Goal: Task Accomplishment & Management: Manage account settings

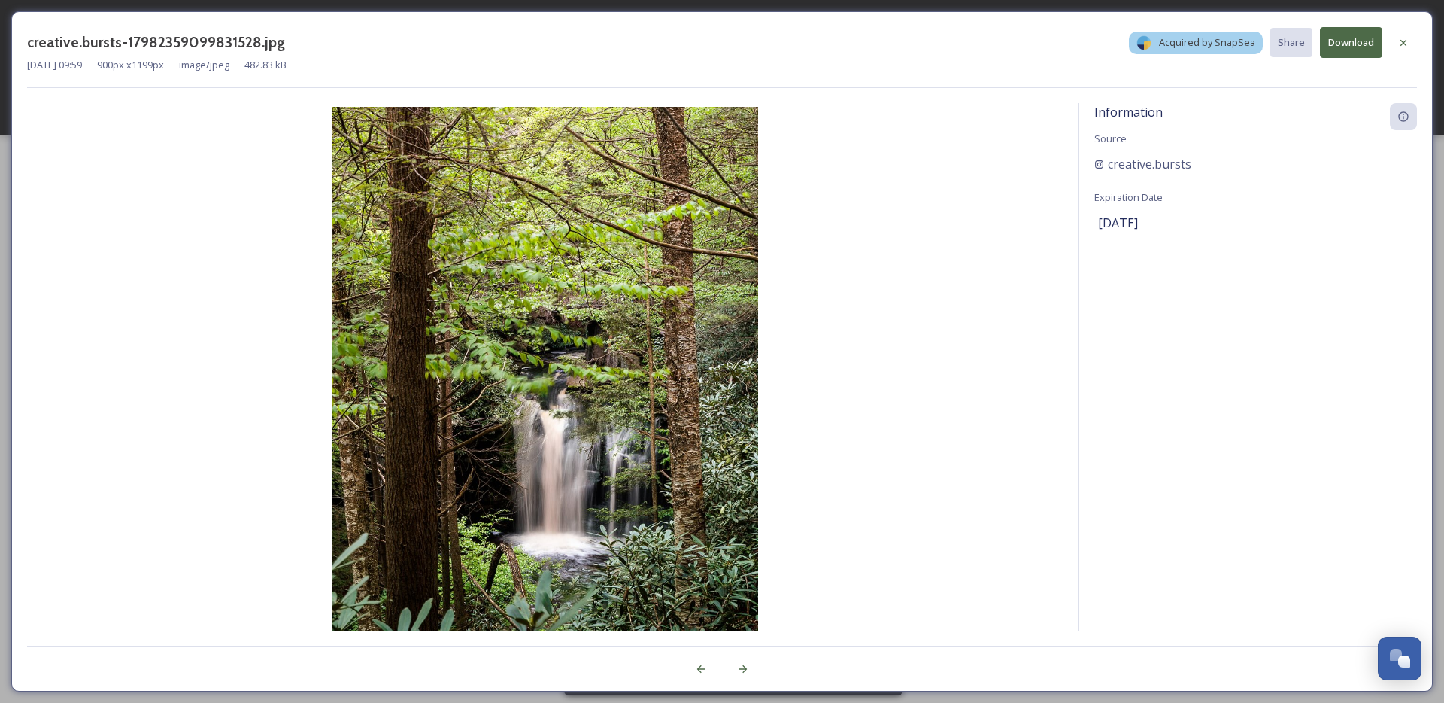
scroll to position [2283, 0]
click at [1416, 44] on div at bounding box center [1403, 42] width 27 height 27
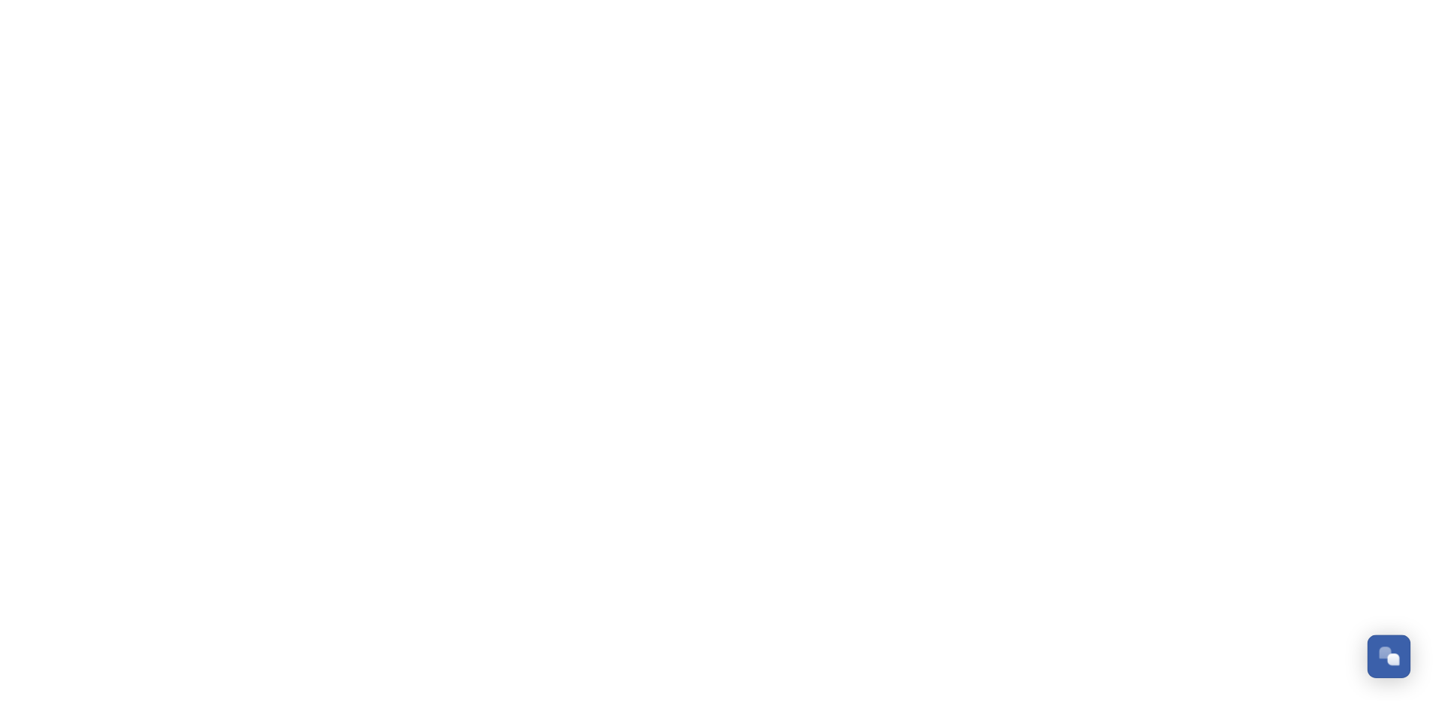
scroll to position [2283, 0]
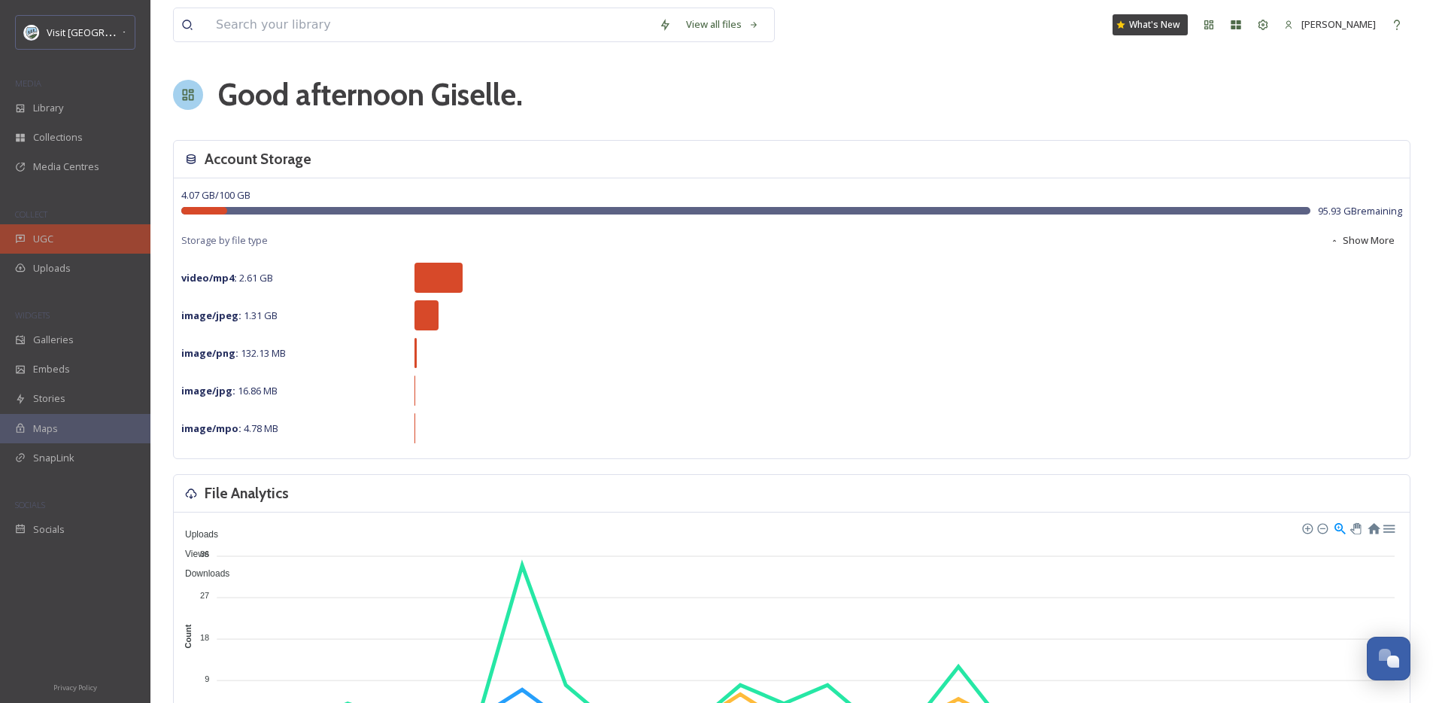
click at [69, 235] on div "UGC" at bounding box center [75, 238] width 150 height 29
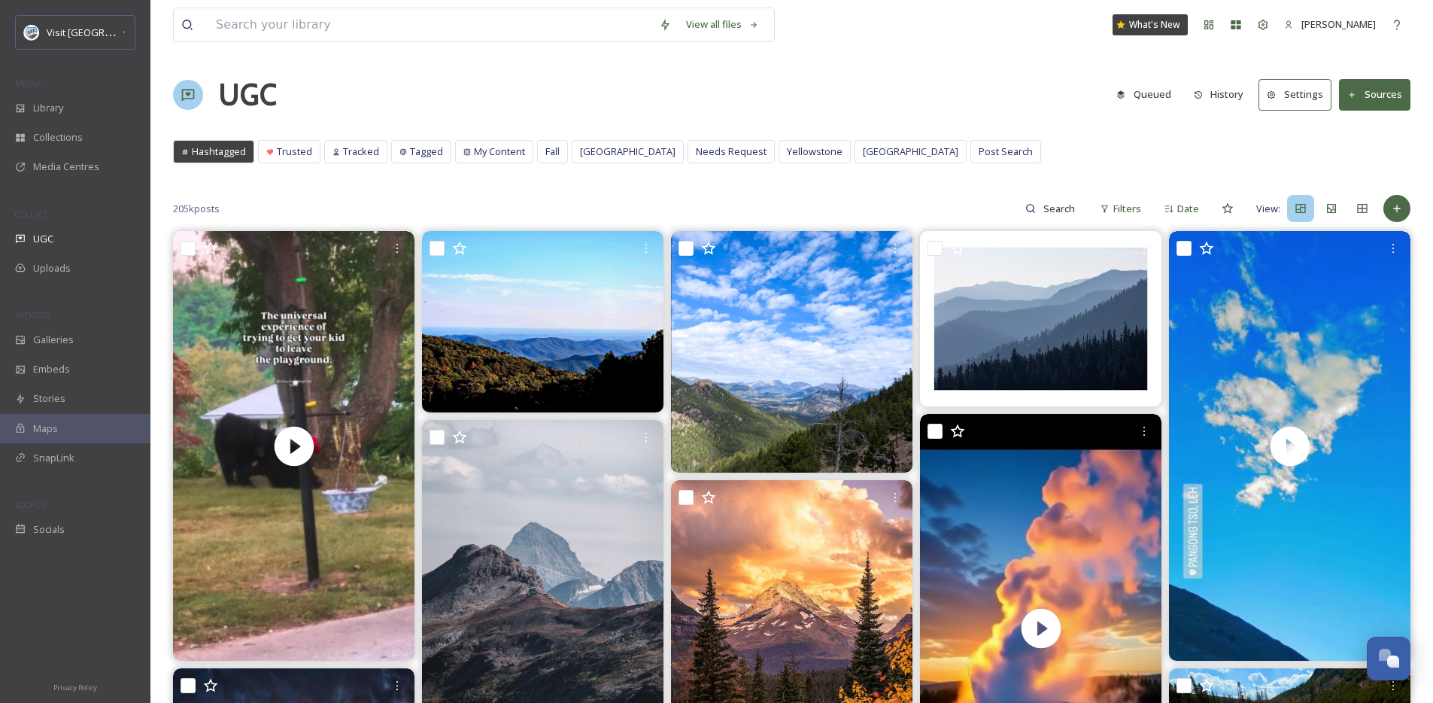
click at [554, 97] on div "UGC Queued History Settings Sources" at bounding box center [792, 94] width 1238 height 45
click at [74, 105] on div "Library" at bounding box center [75, 107] width 150 height 29
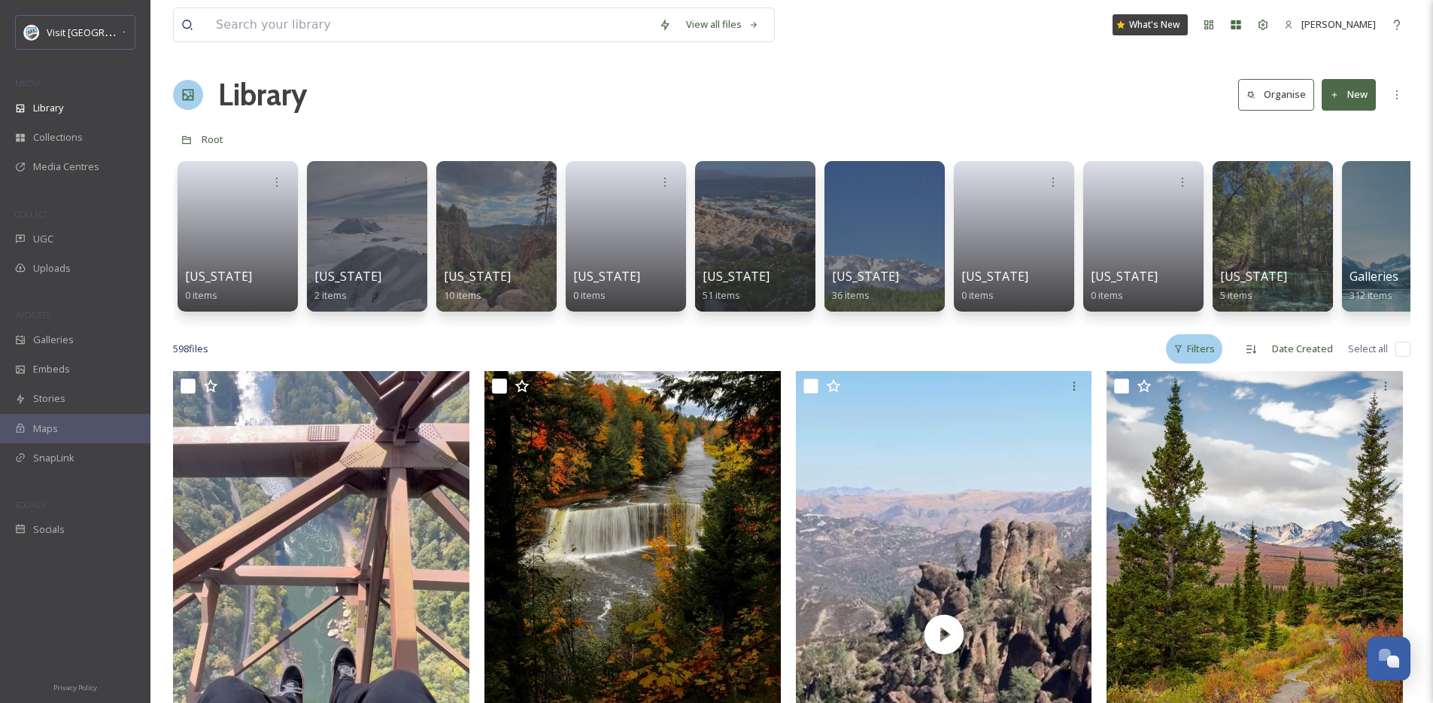
click at [1177, 353] on icon at bounding box center [1178, 349] width 7 height 8
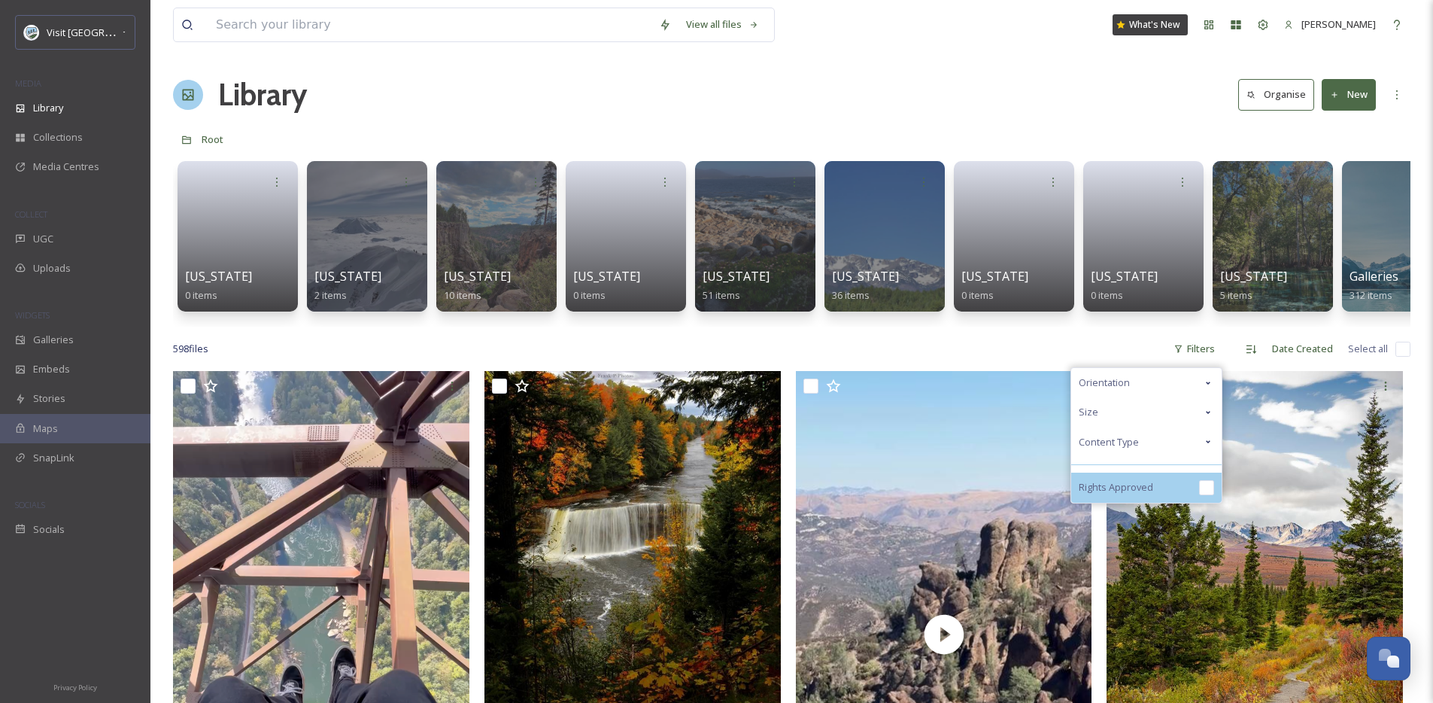
click at [1119, 492] on span "Rights Approved" at bounding box center [1116, 487] width 74 height 14
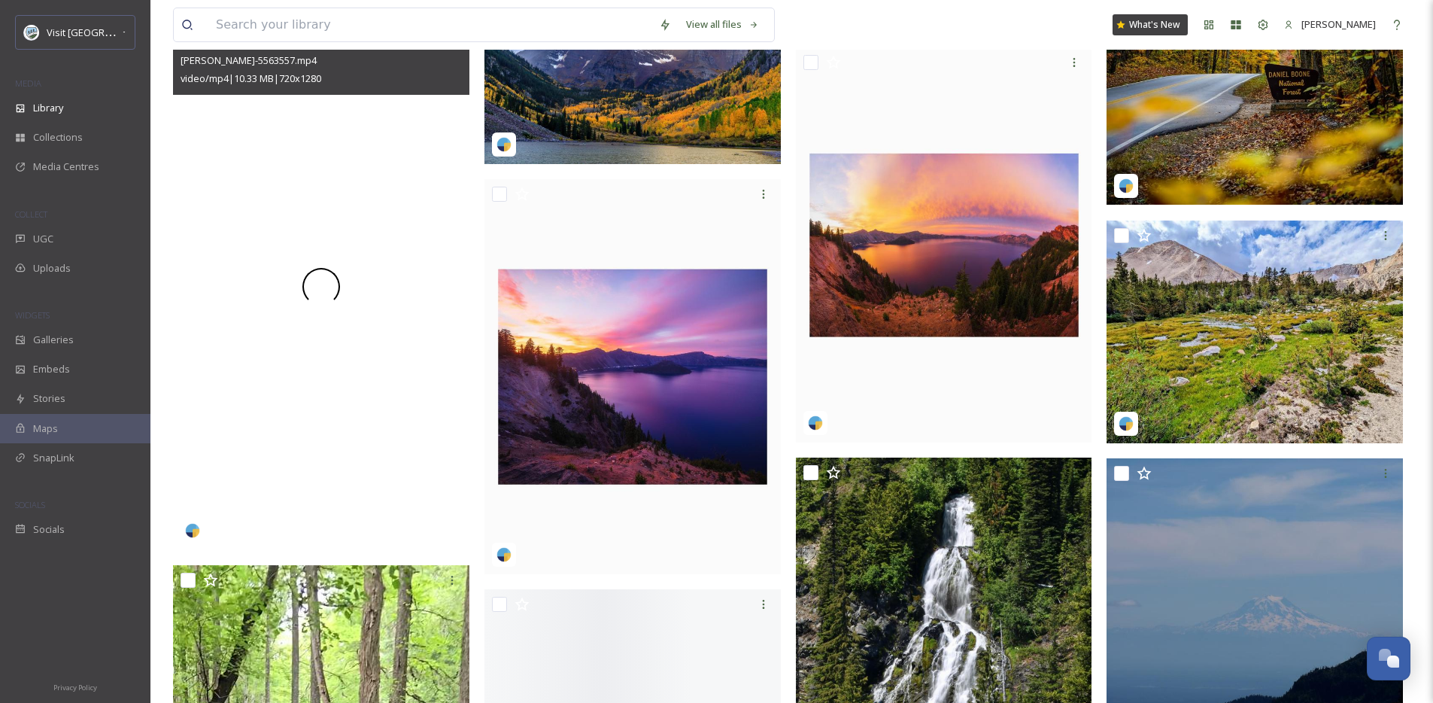
scroll to position [1358, 0]
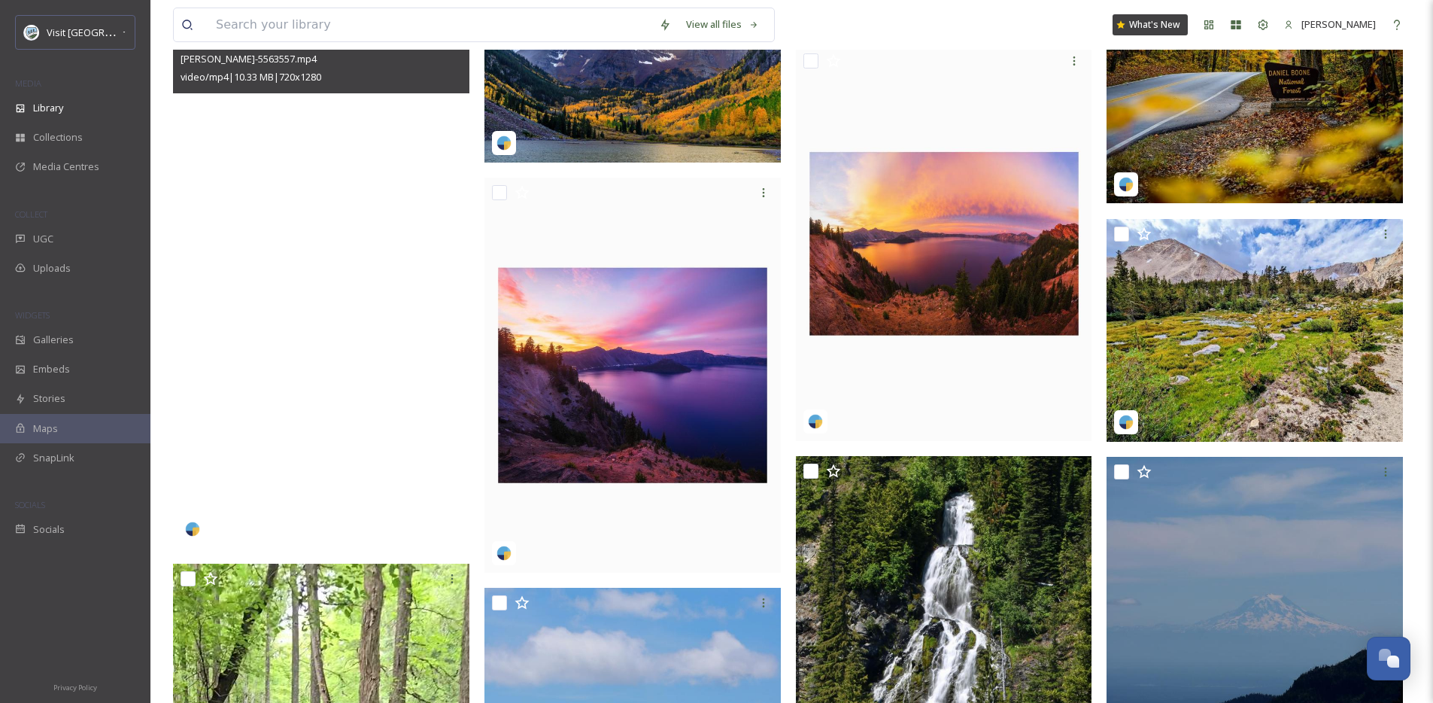
click at [333, 329] on video "j.monek-5563557.mp4" at bounding box center [321, 284] width 296 height 527
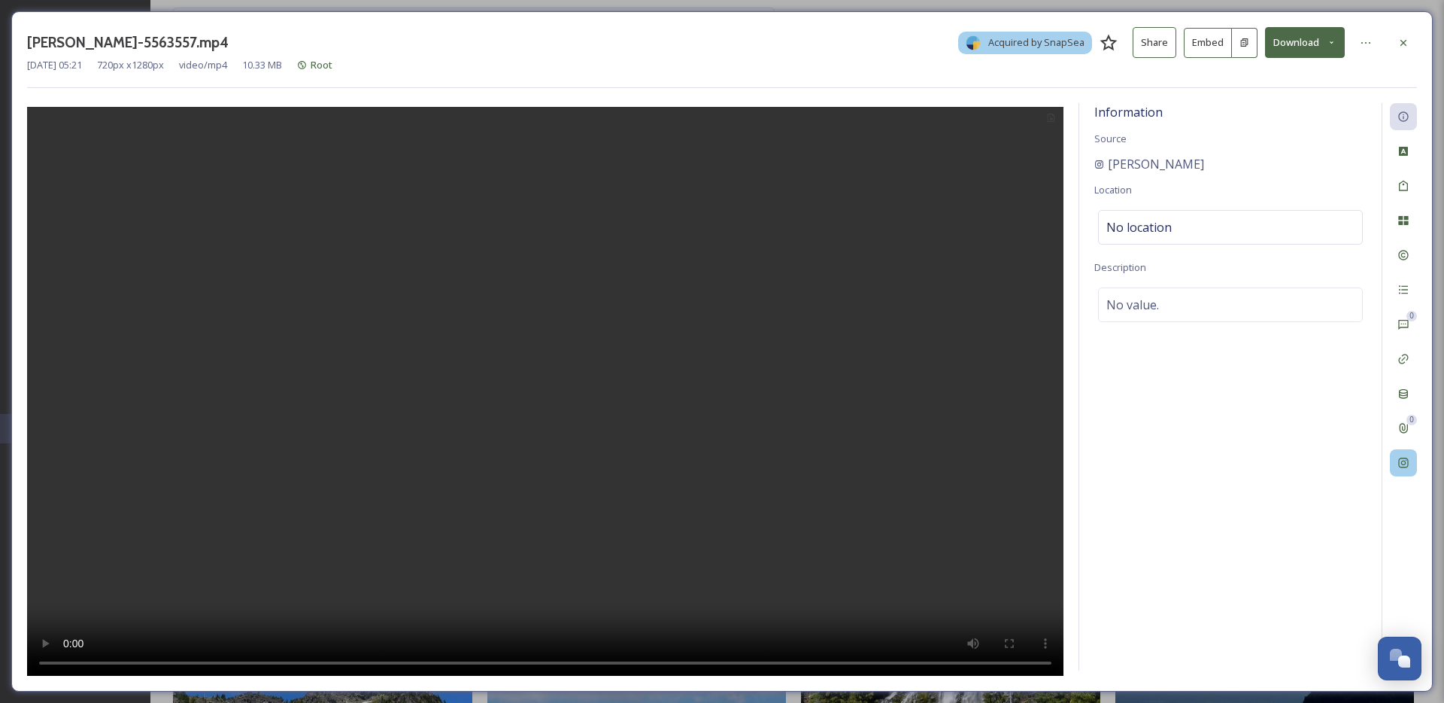
click at [1404, 460] on icon at bounding box center [1404, 463] width 10 height 10
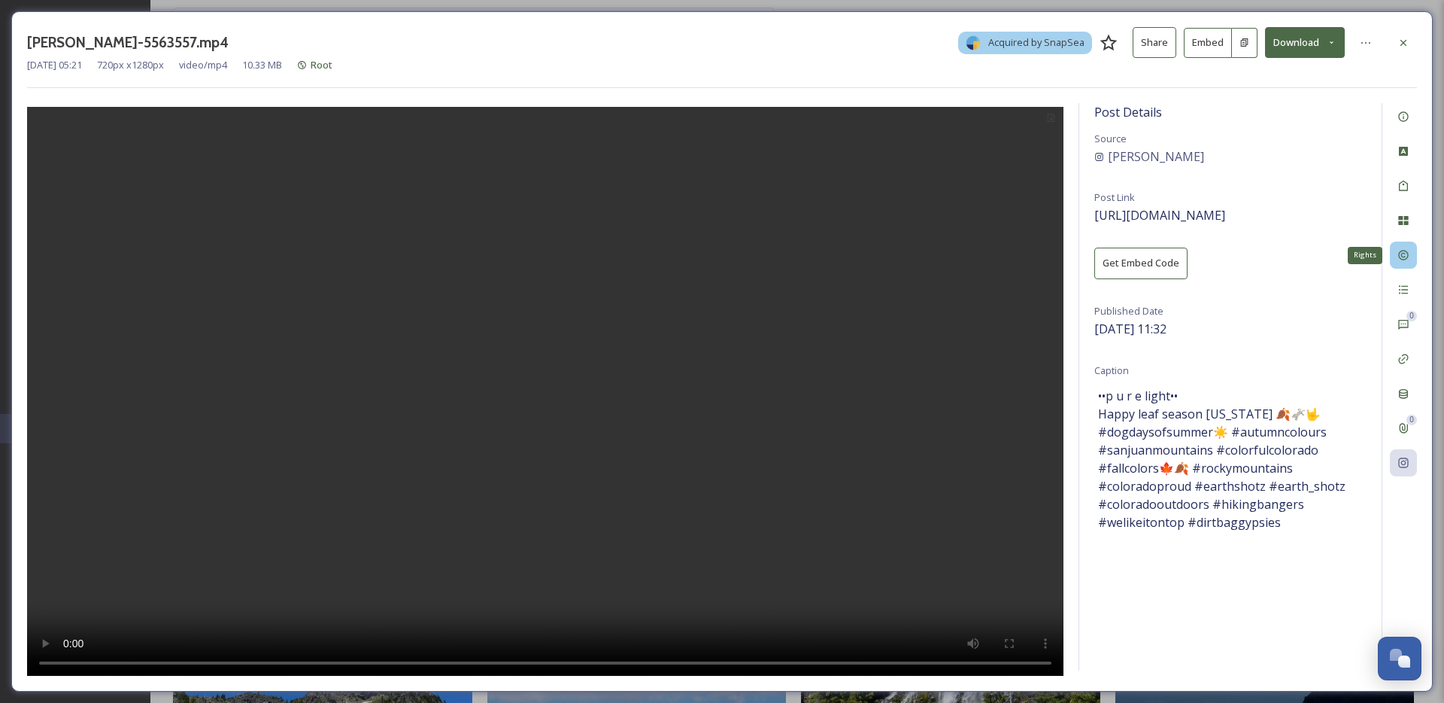
click at [1411, 266] on div "Rights" at bounding box center [1403, 254] width 27 height 27
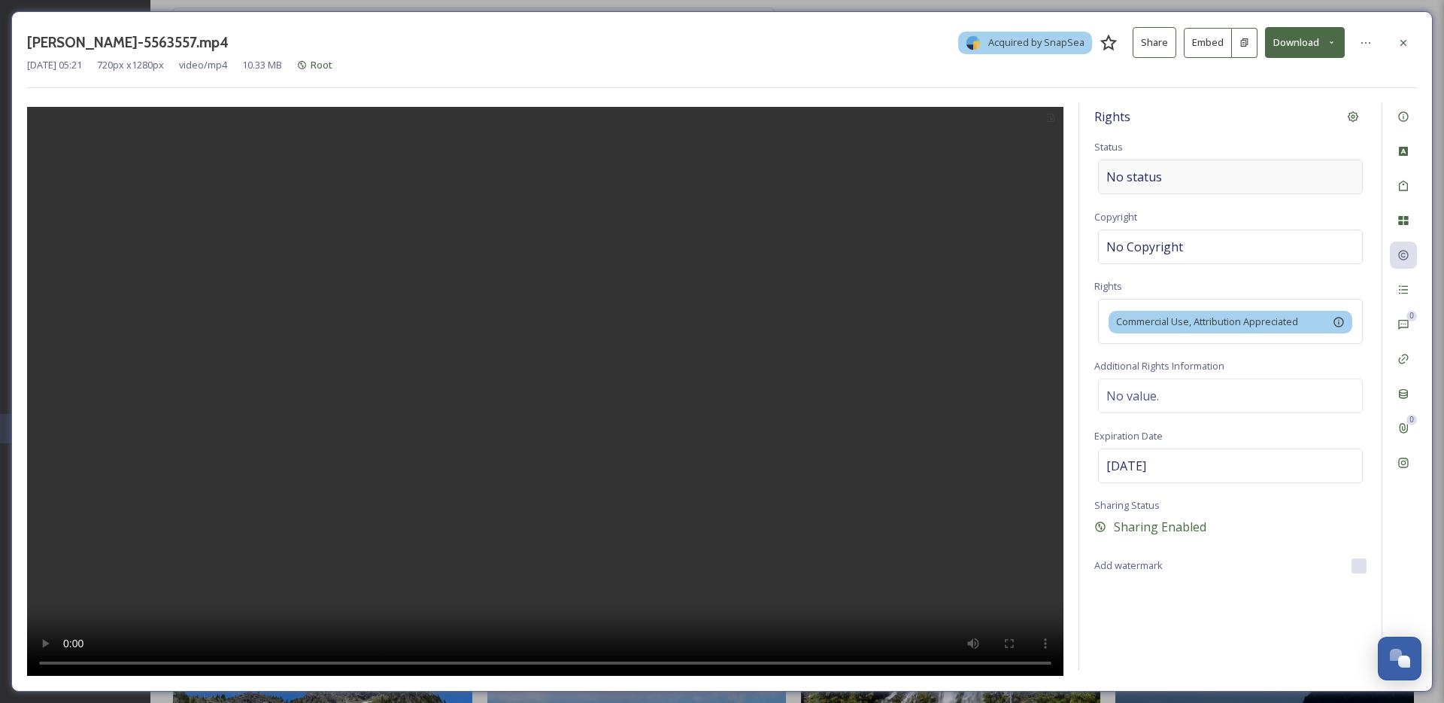
click at [1174, 175] on div "No status" at bounding box center [1230, 176] width 265 height 35
click at [1171, 177] on input at bounding box center [1182, 176] width 166 height 33
type input "s"
click at [1149, 206] on span "Shared on Social Media" at bounding box center [1160, 212] width 106 height 14
click at [1374, 42] on div at bounding box center [1366, 42] width 27 height 27
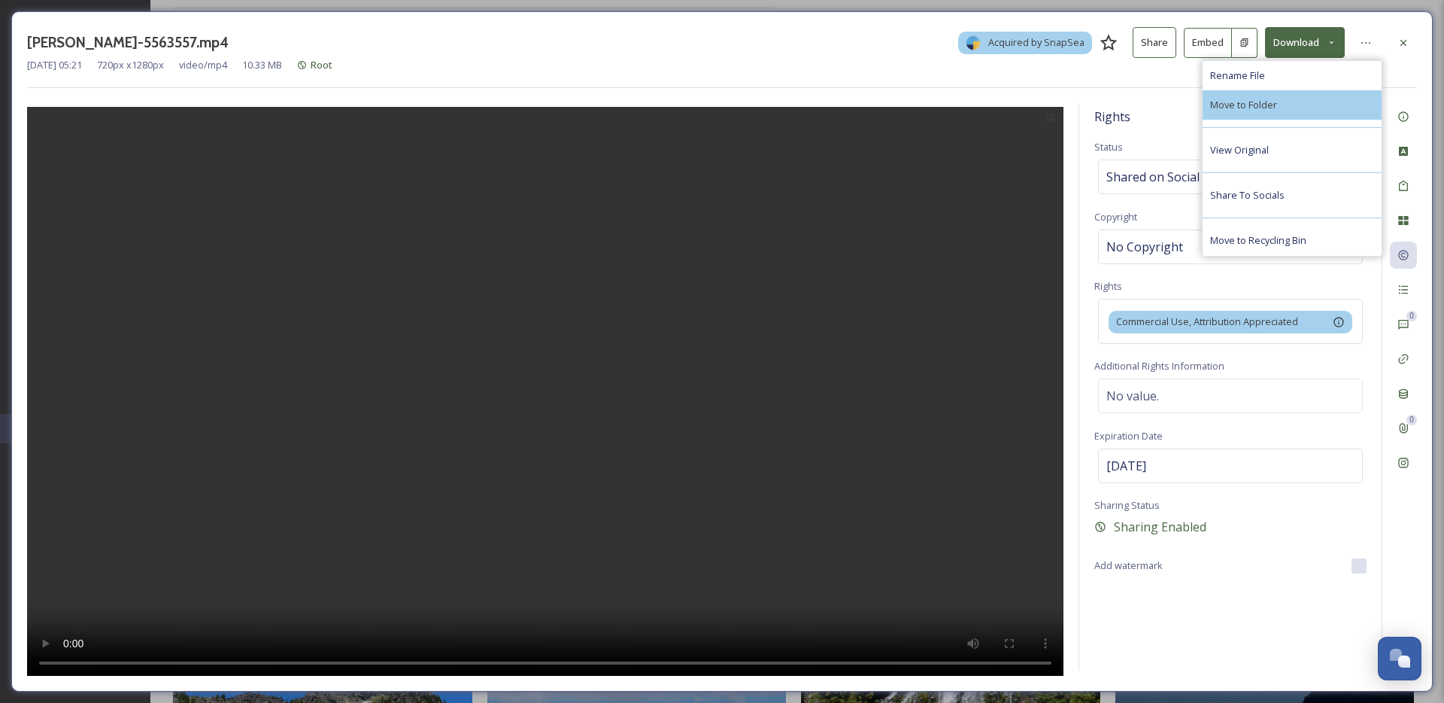
click at [1337, 102] on div "Move to Folder" at bounding box center [1292, 104] width 179 height 29
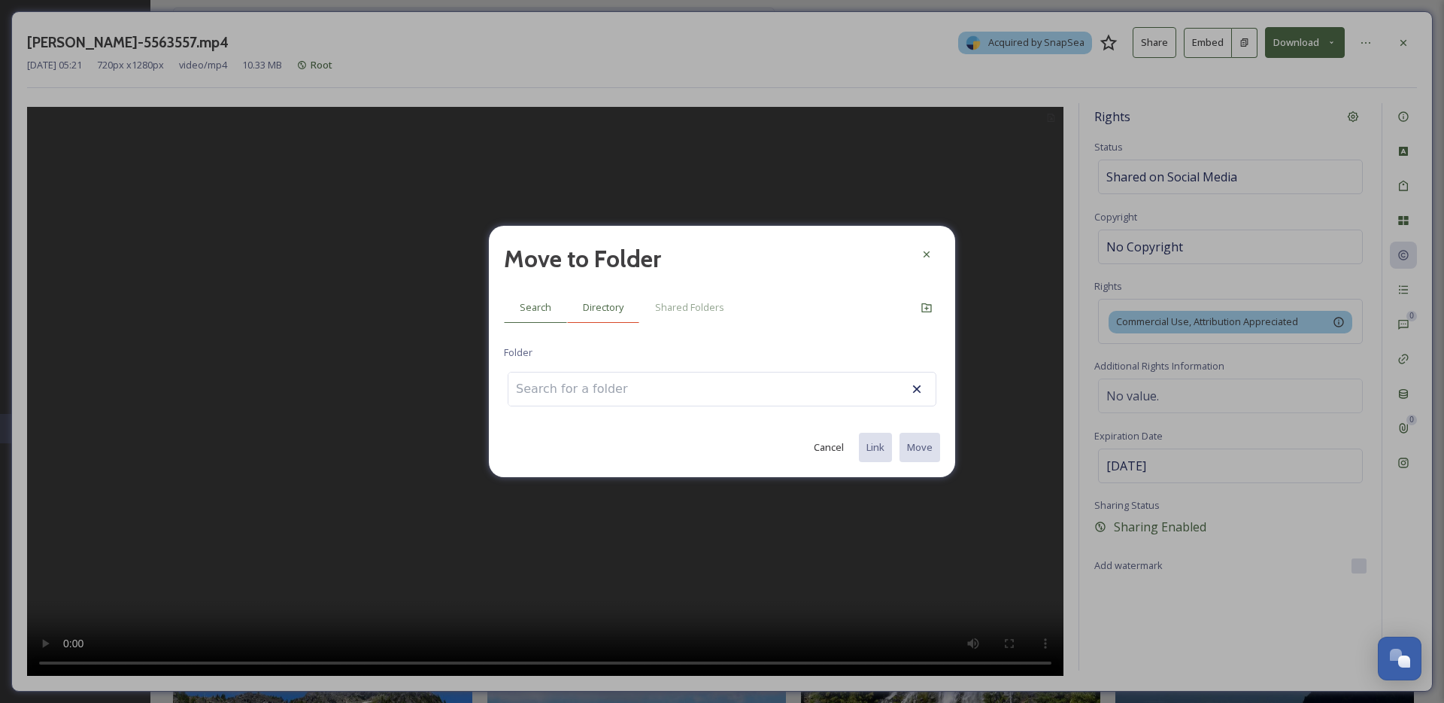
click at [636, 308] on div "Directory" at bounding box center [603, 307] width 72 height 31
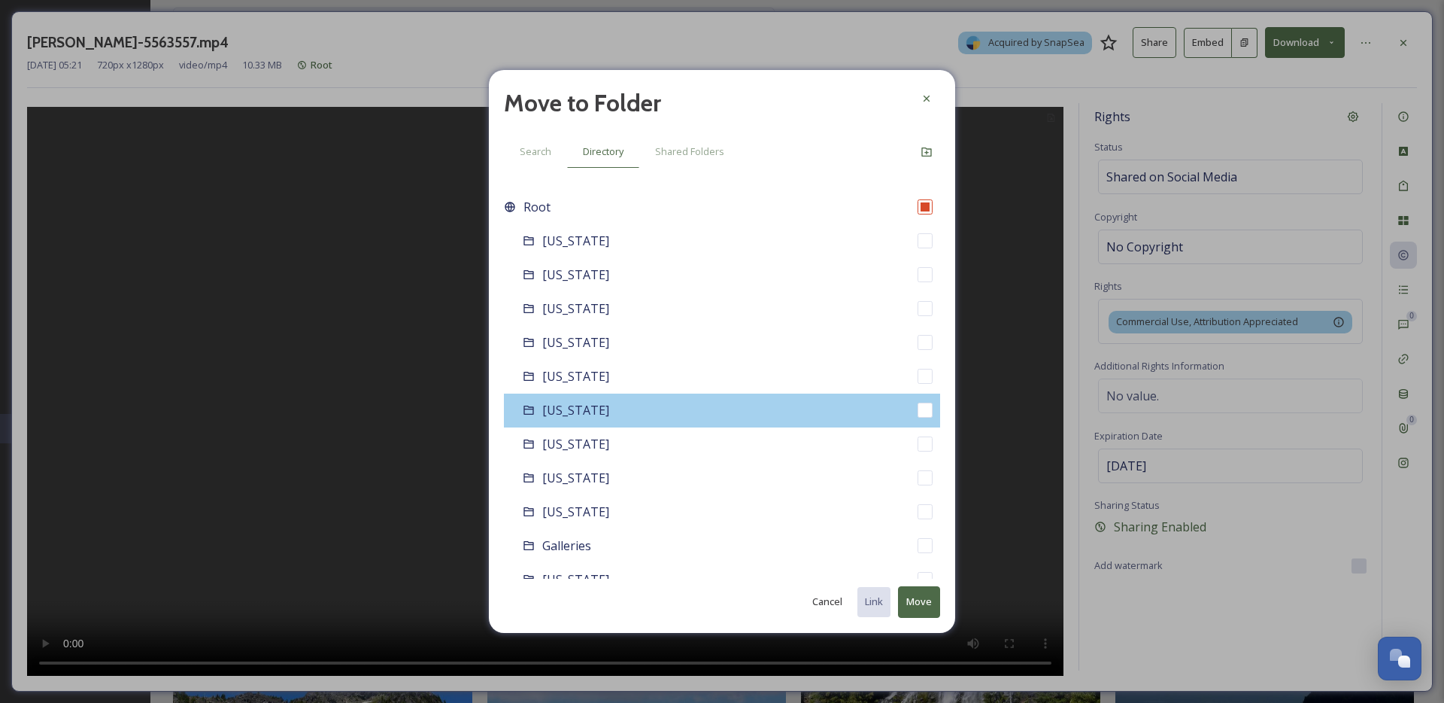
click at [660, 402] on div "Colorado" at bounding box center [722, 410] width 436 height 34
checkbox input "false"
checkbox input "true"
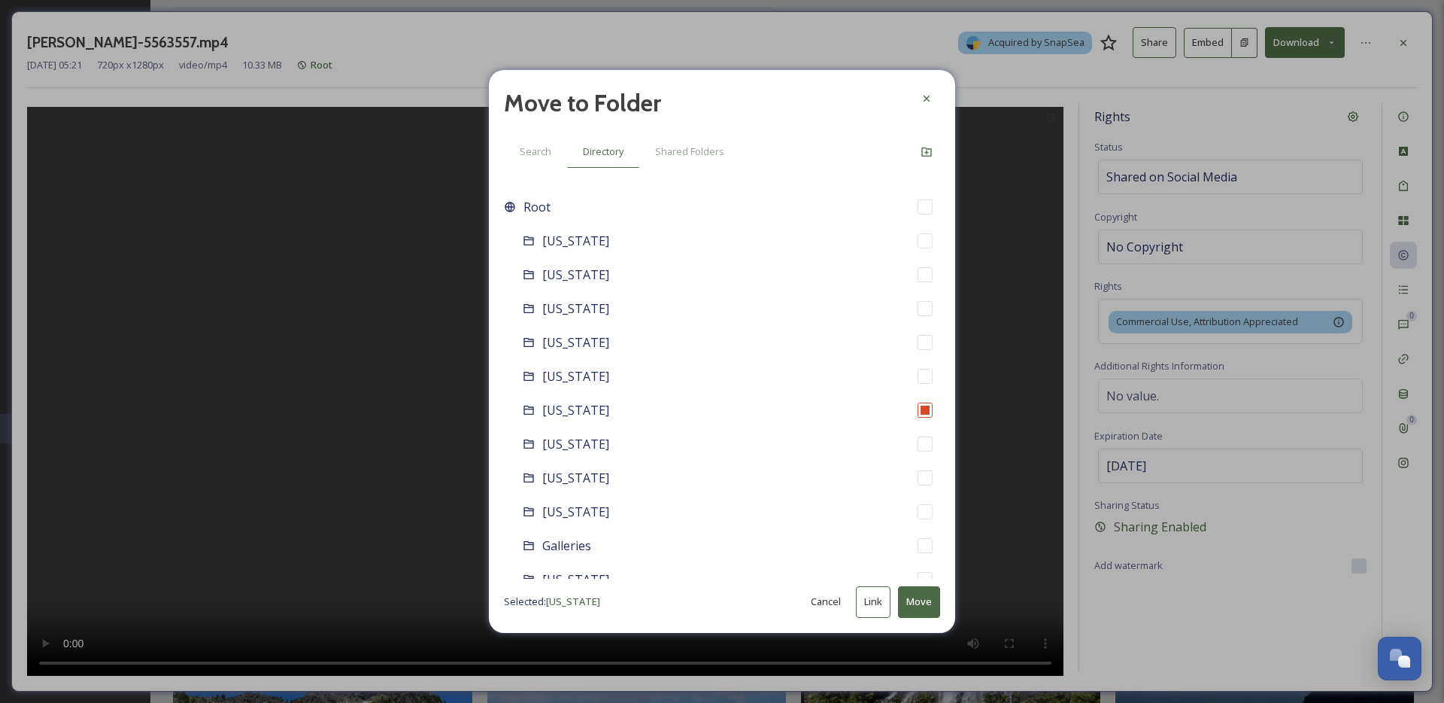
click at [919, 611] on button "Move" at bounding box center [919, 601] width 42 height 31
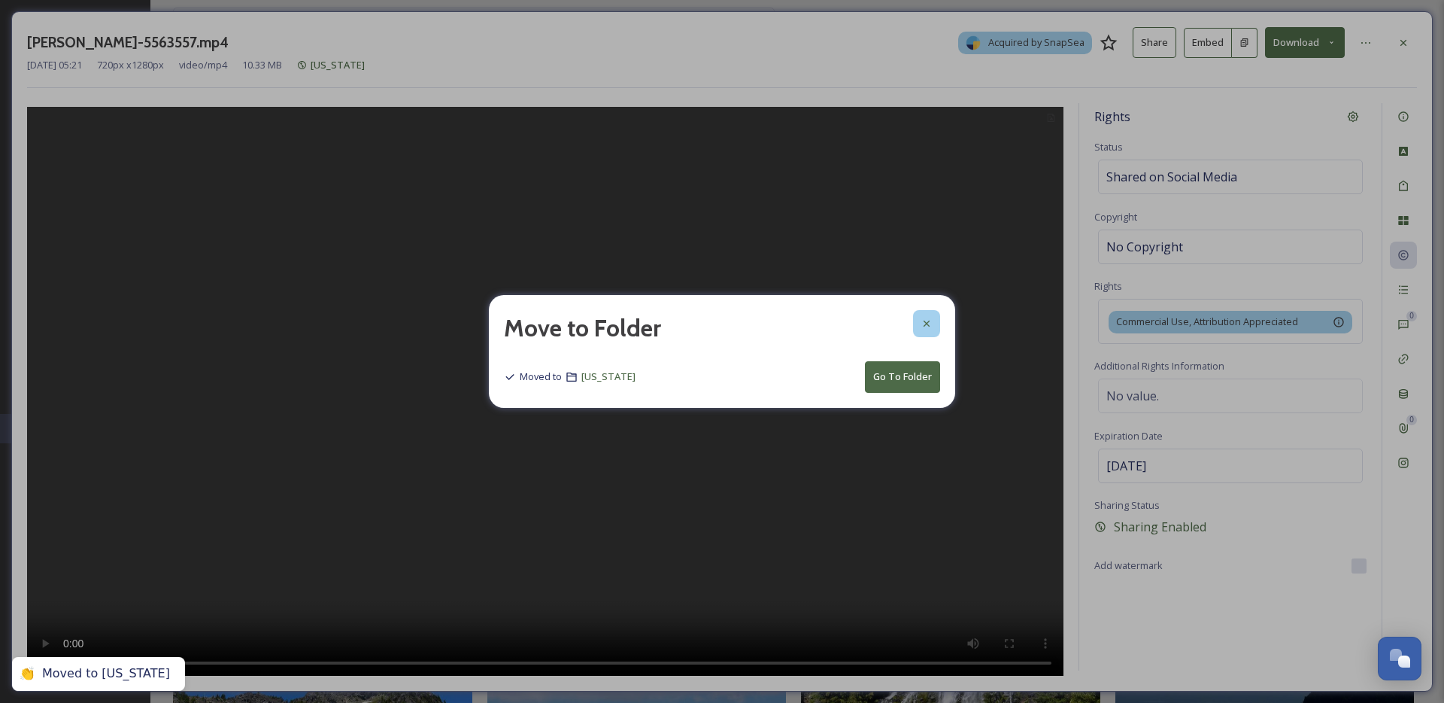
click at [925, 316] on div at bounding box center [926, 323] width 27 height 27
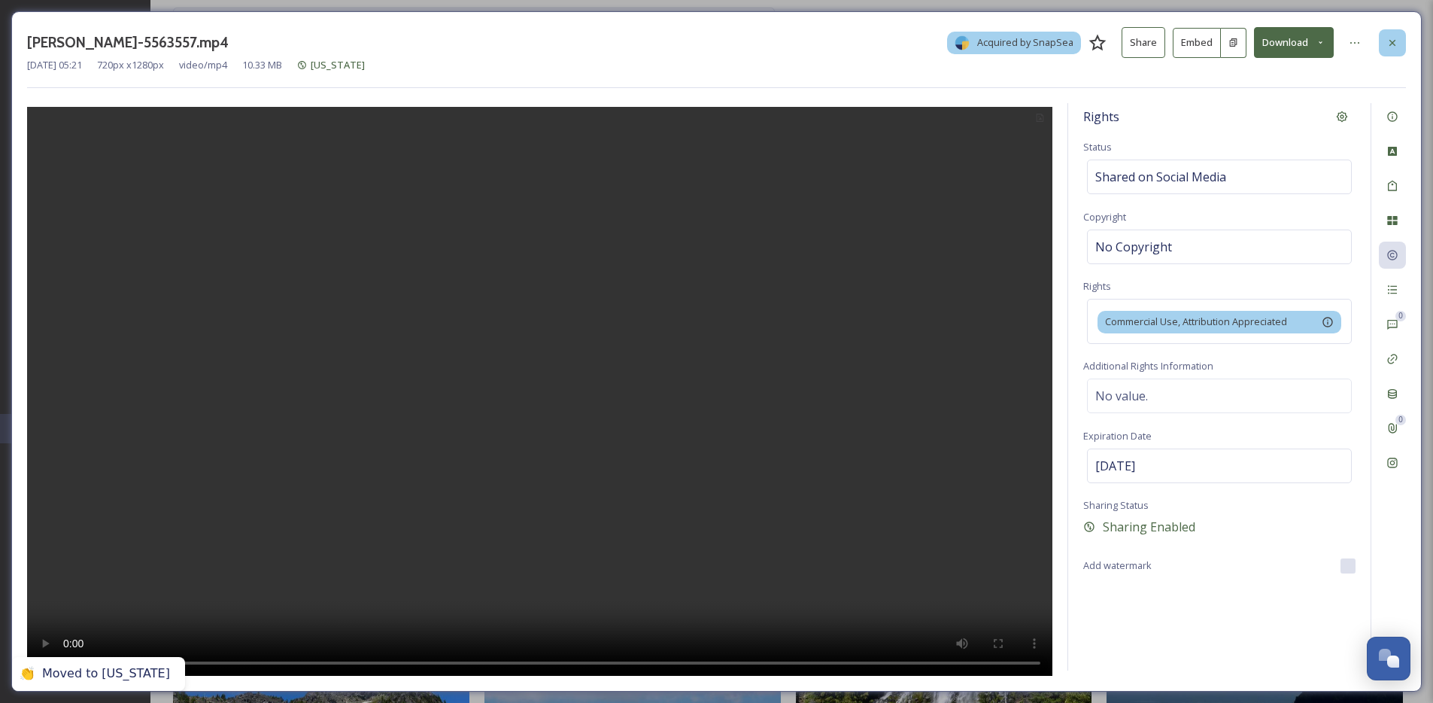
click at [1392, 41] on icon at bounding box center [1392, 42] width 6 height 6
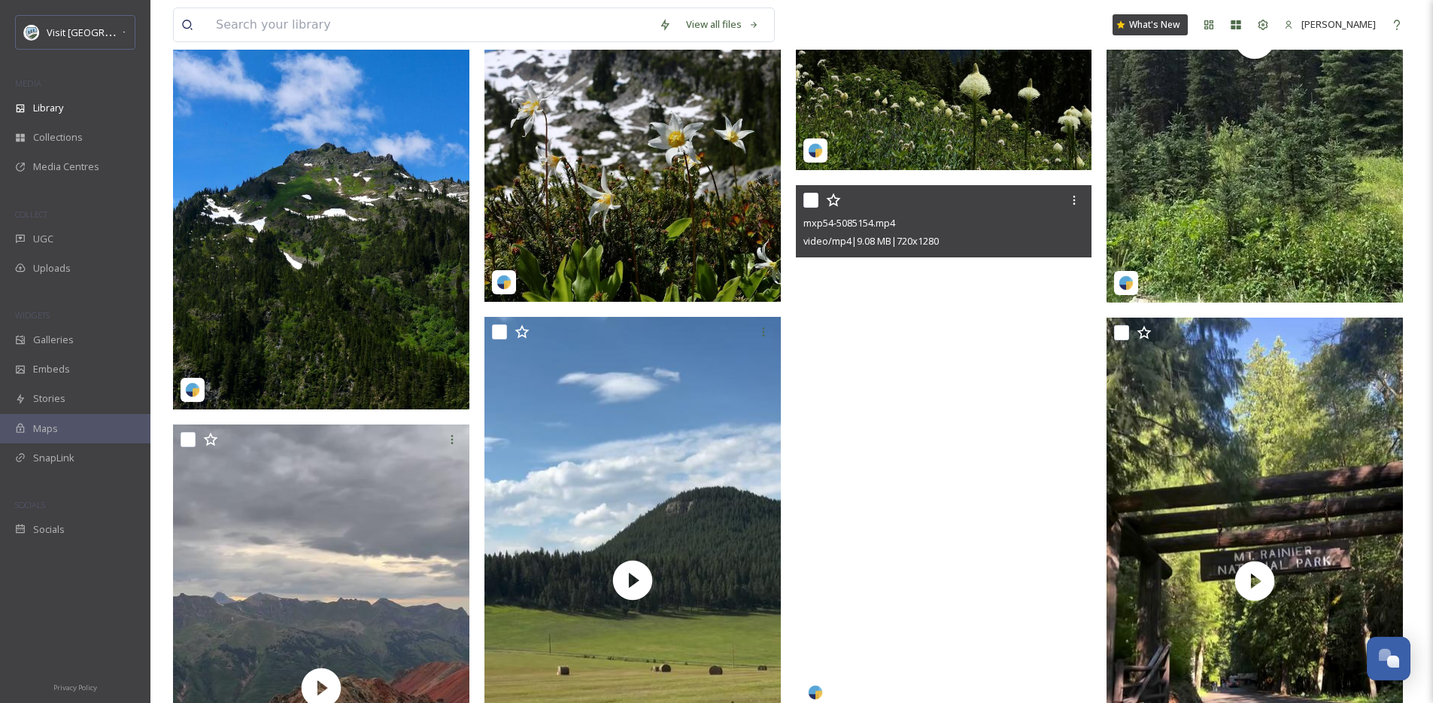
scroll to position [2859, 0]
click at [935, 421] on video "mxp54-5085154.mp4" at bounding box center [944, 449] width 296 height 527
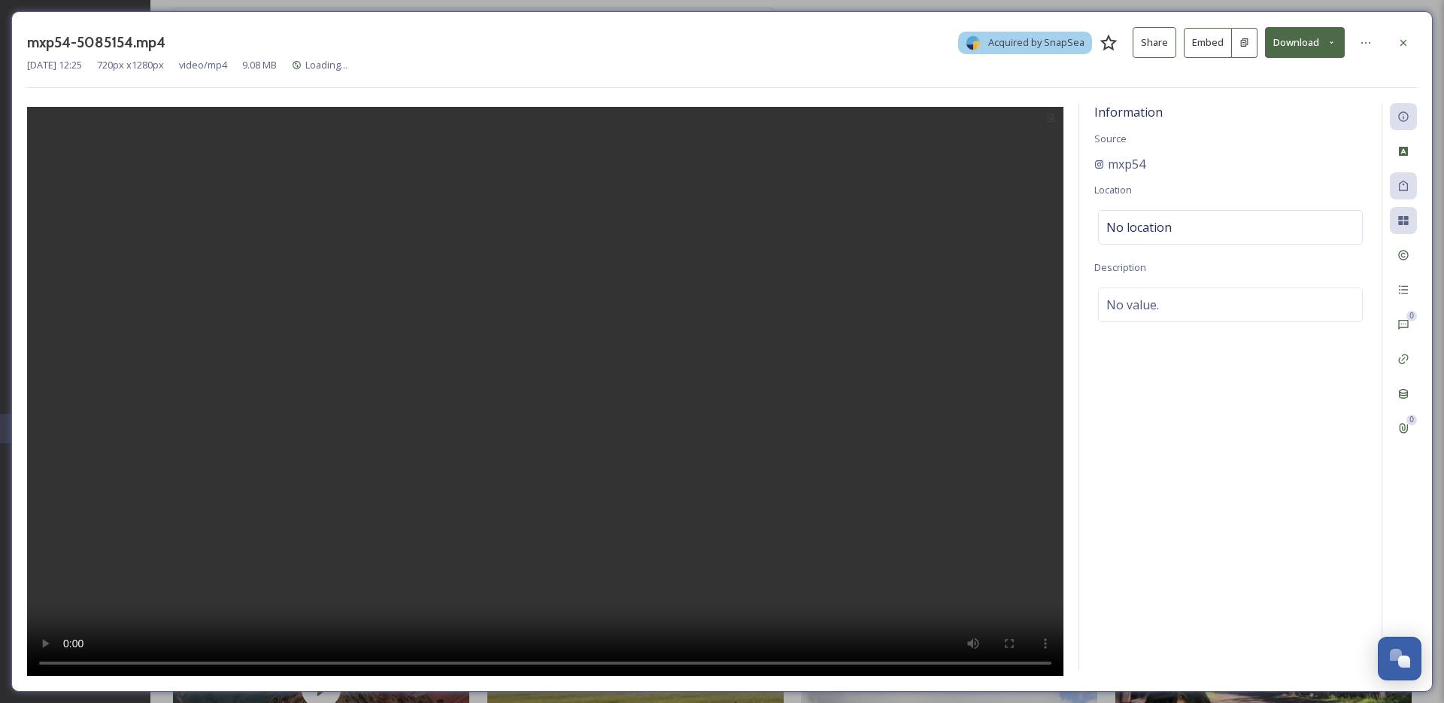
click at [1408, 463] on div "0 0" at bounding box center [1399, 386] width 35 height 567
click at [1413, 447] on div "0 0" at bounding box center [1399, 386] width 35 height 567
click at [1402, 472] on div "Social Information" at bounding box center [1403, 462] width 27 height 27
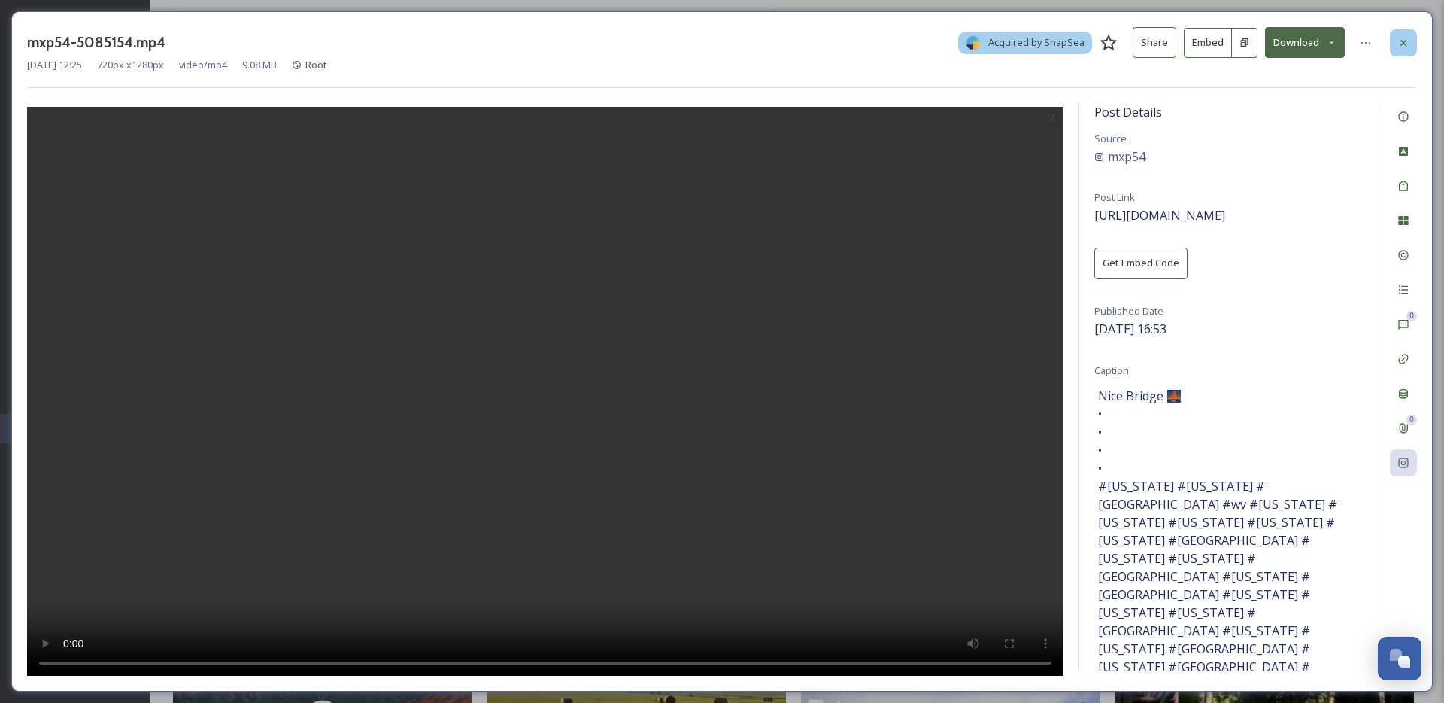
click at [1399, 44] on icon at bounding box center [1404, 43] width 12 height 12
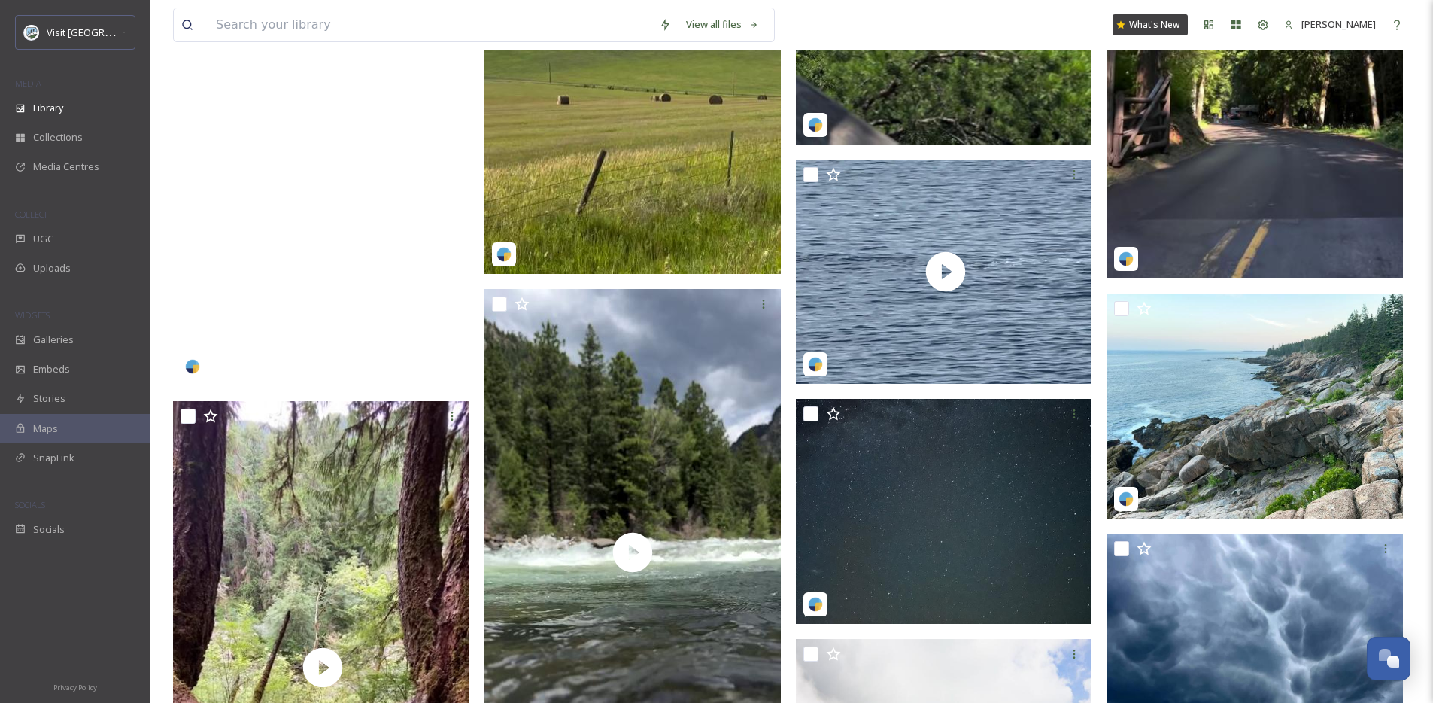
click at [335, 285] on video "light_lab_photography-5085765.mp4" at bounding box center [321, 122] width 296 height 527
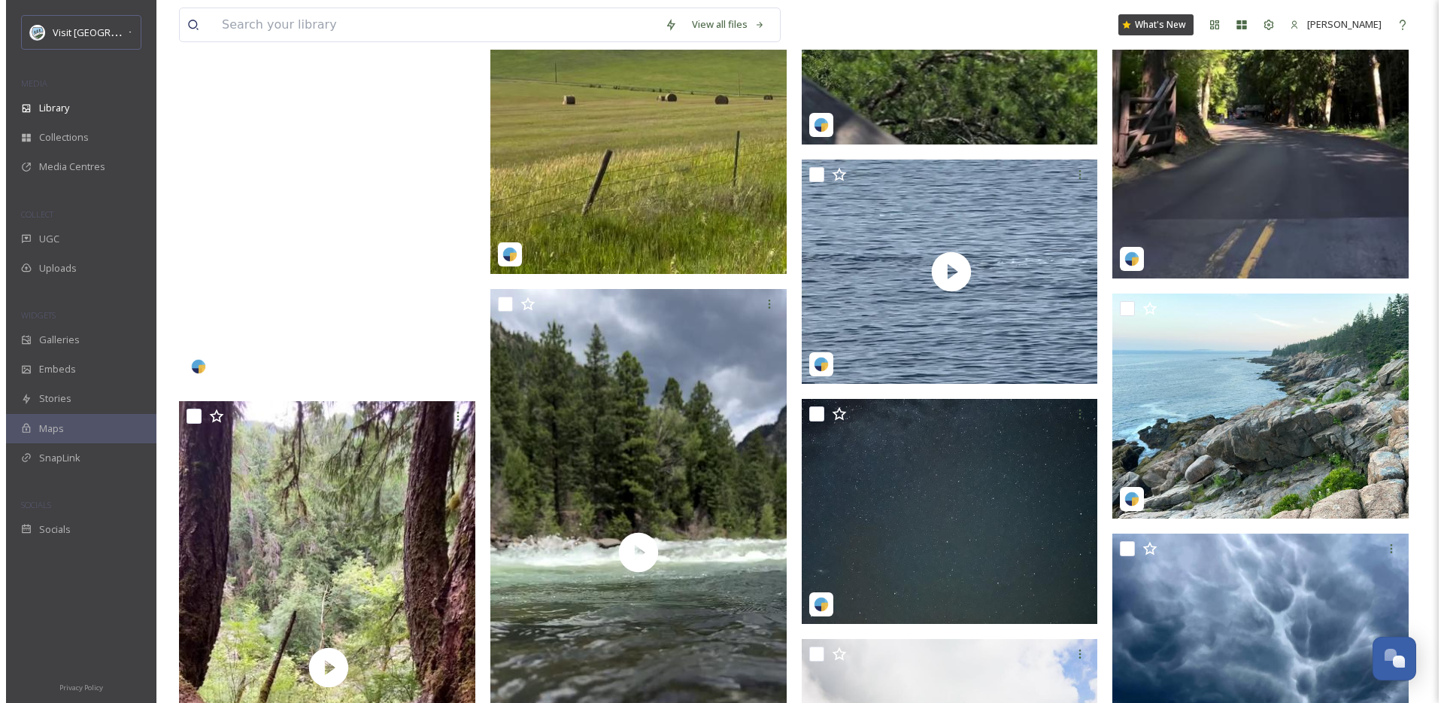
scroll to position [2911, 0]
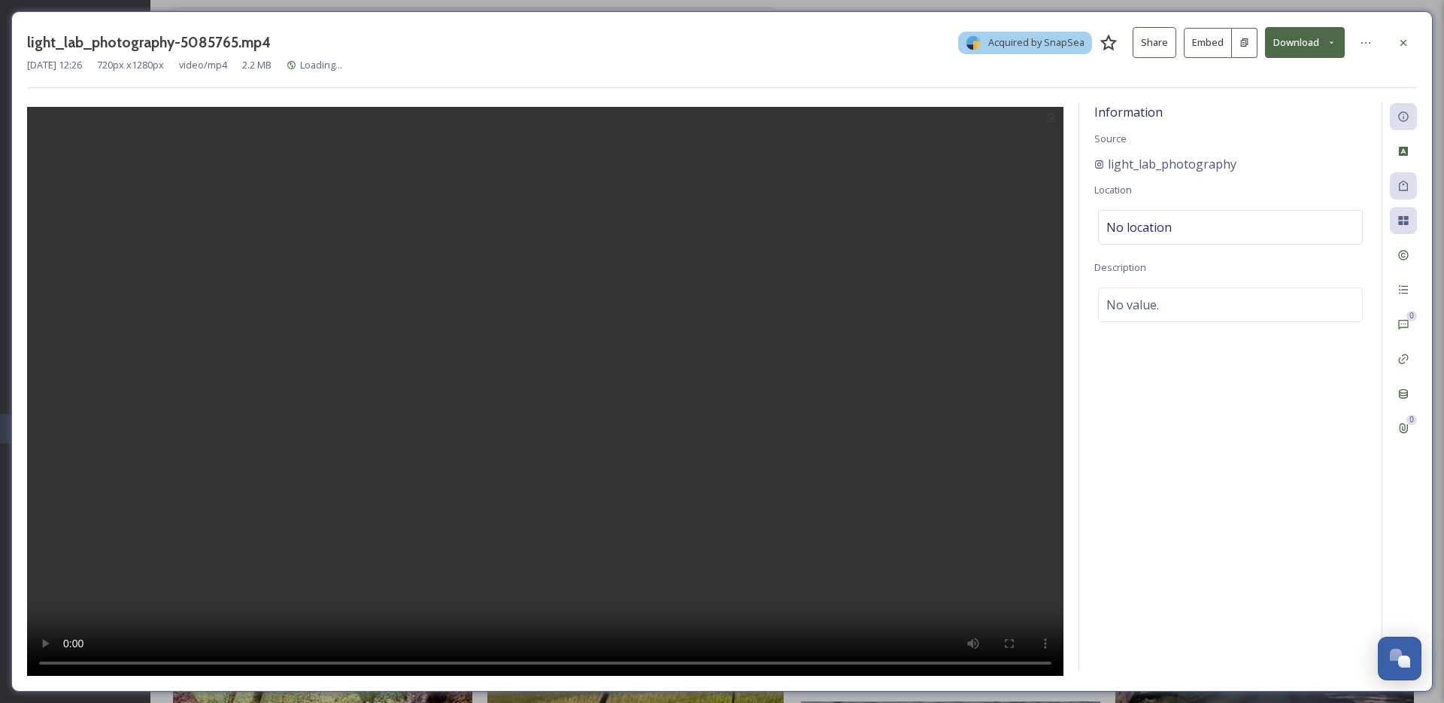
click at [1408, 466] on div "0 0" at bounding box center [1399, 386] width 35 height 567
click at [1408, 454] on div "0 0" at bounding box center [1399, 386] width 35 height 567
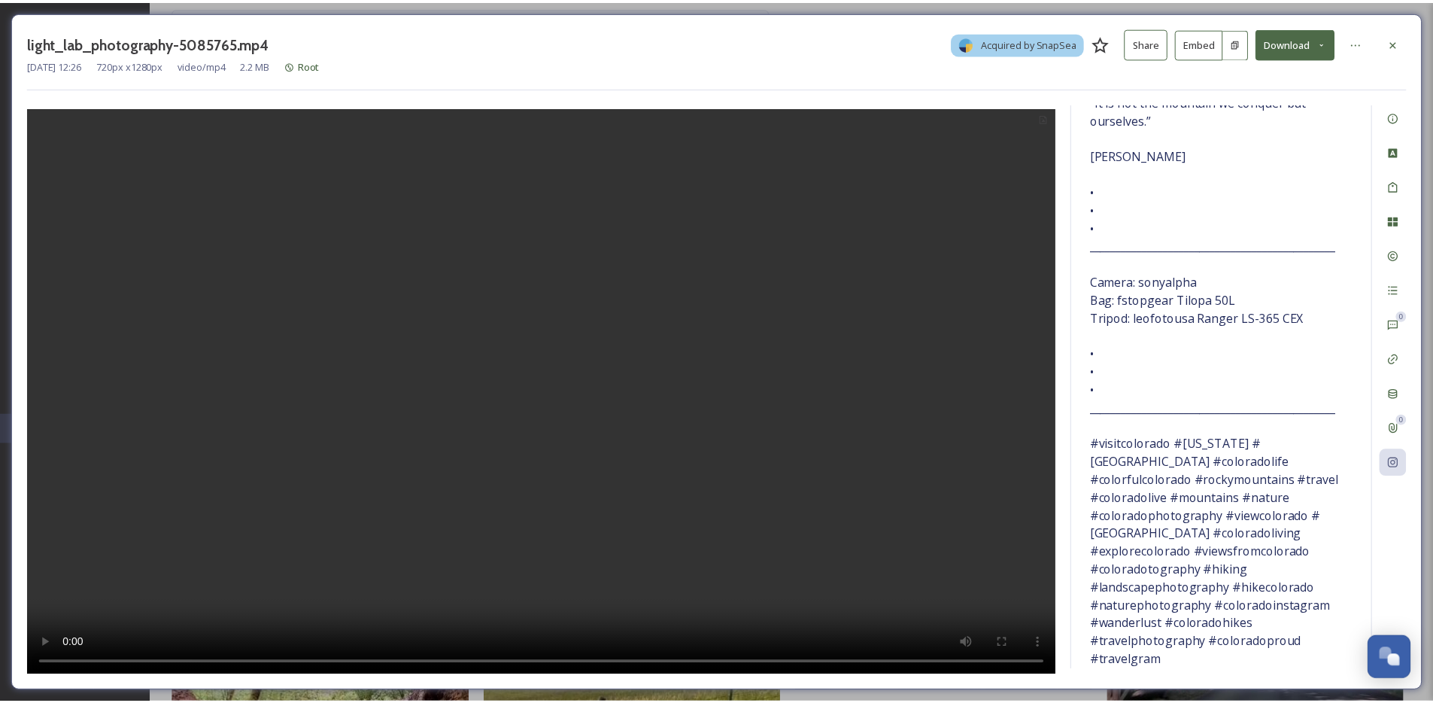
scroll to position [371, 0]
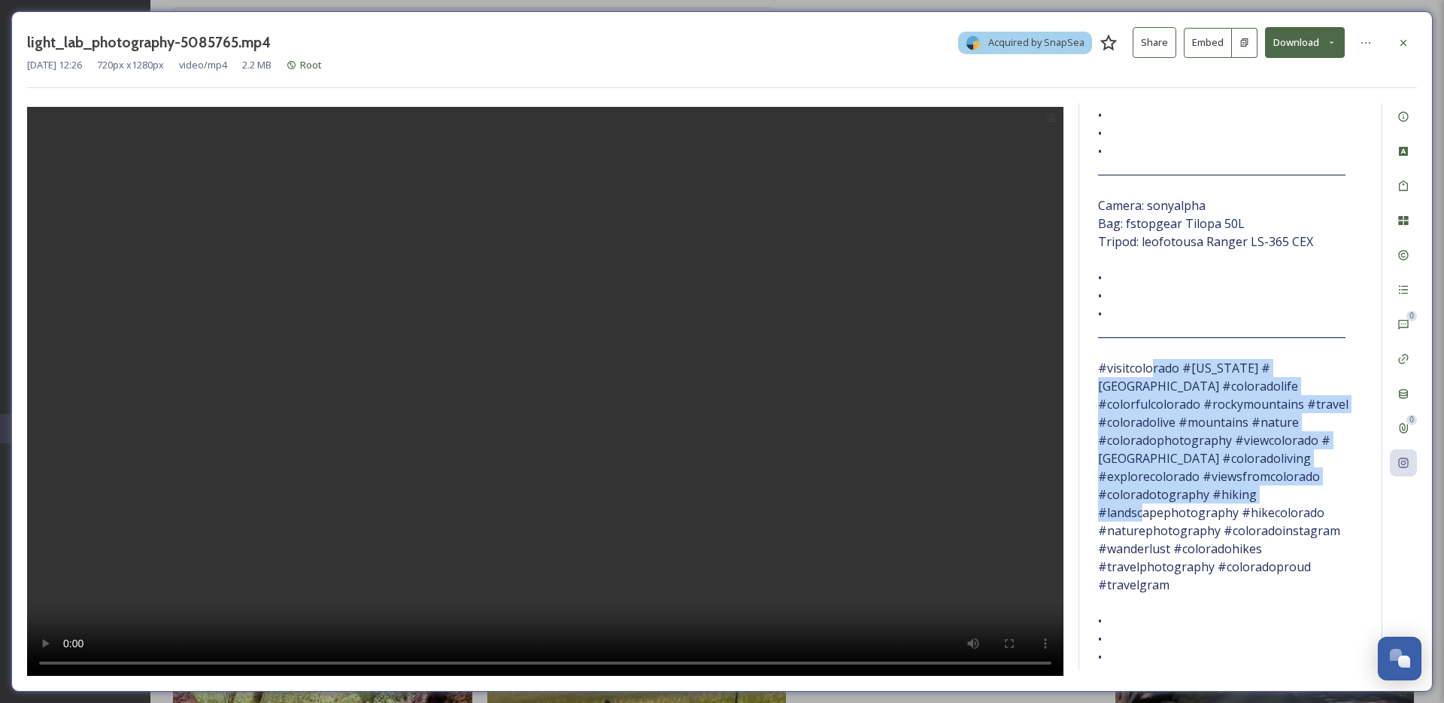
drag, startPoint x: 1146, startPoint y: 368, endPoint x: 1263, endPoint y: 508, distance: 182.6
click at [1262, 501] on span "“It is not the mountain we conquer but ourselves.” Edmund Hillary • • • _______…" at bounding box center [1230, 350] width 265 height 668
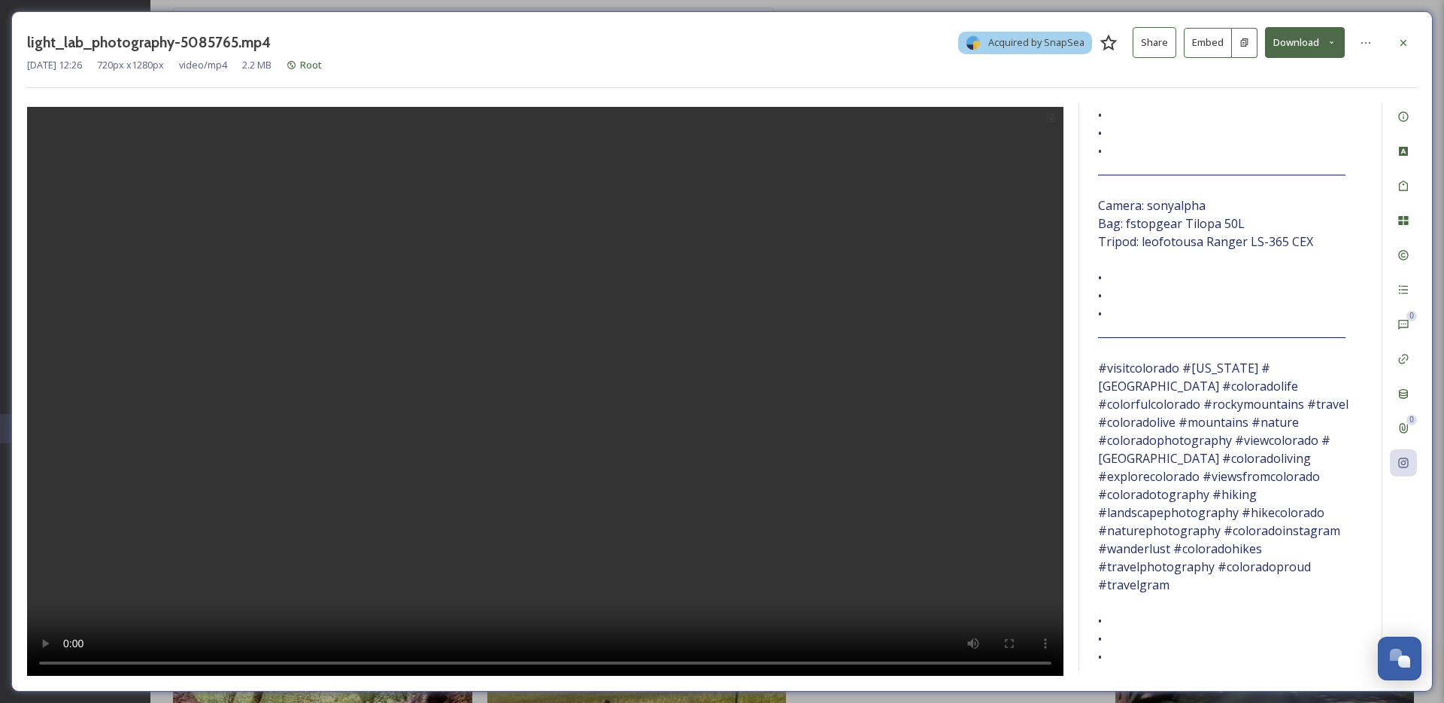
click at [1272, 527] on span "“It is not the mountain we conquer but ourselves.” Edmund Hillary • • • _______…" at bounding box center [1230, 350] width 265 height 668
click at [1408, 52] on div at bounding box center [1403, 42] width 27 height 27
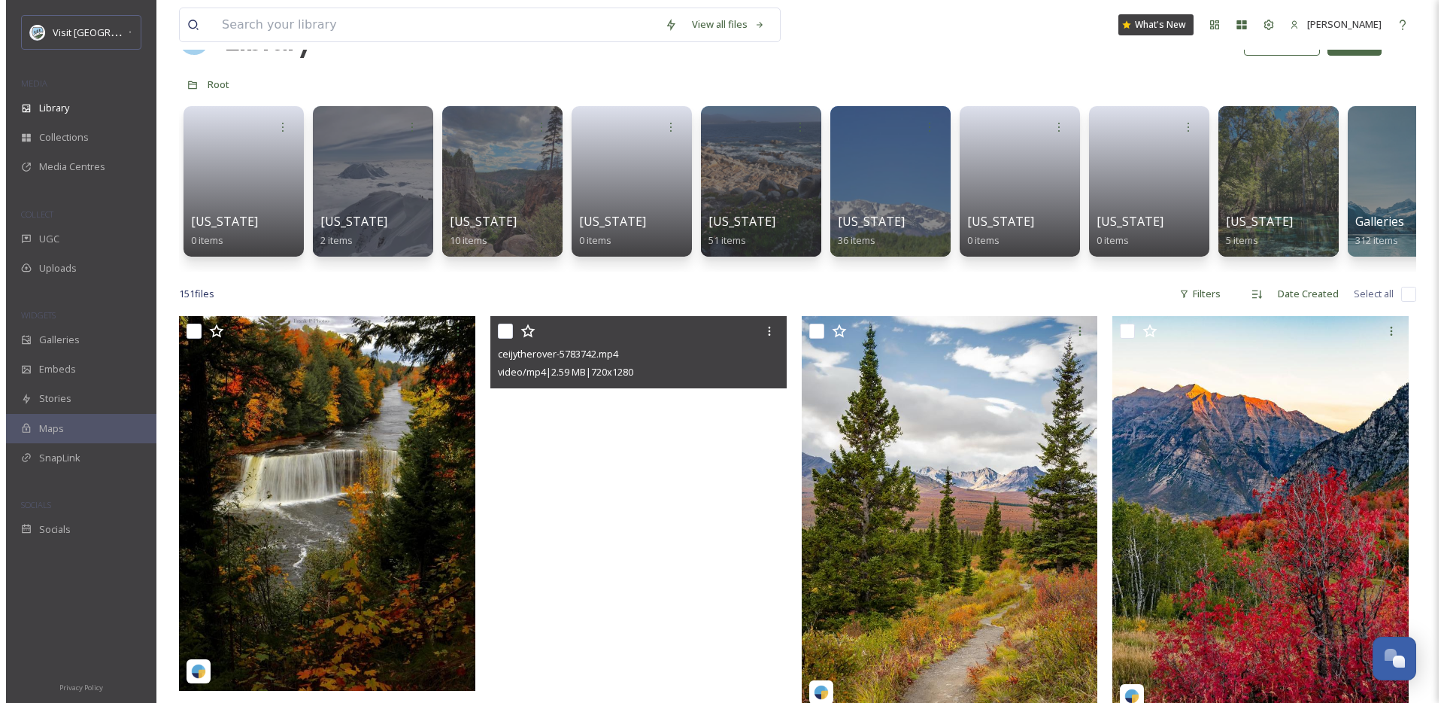
scroll to position [218, 0]
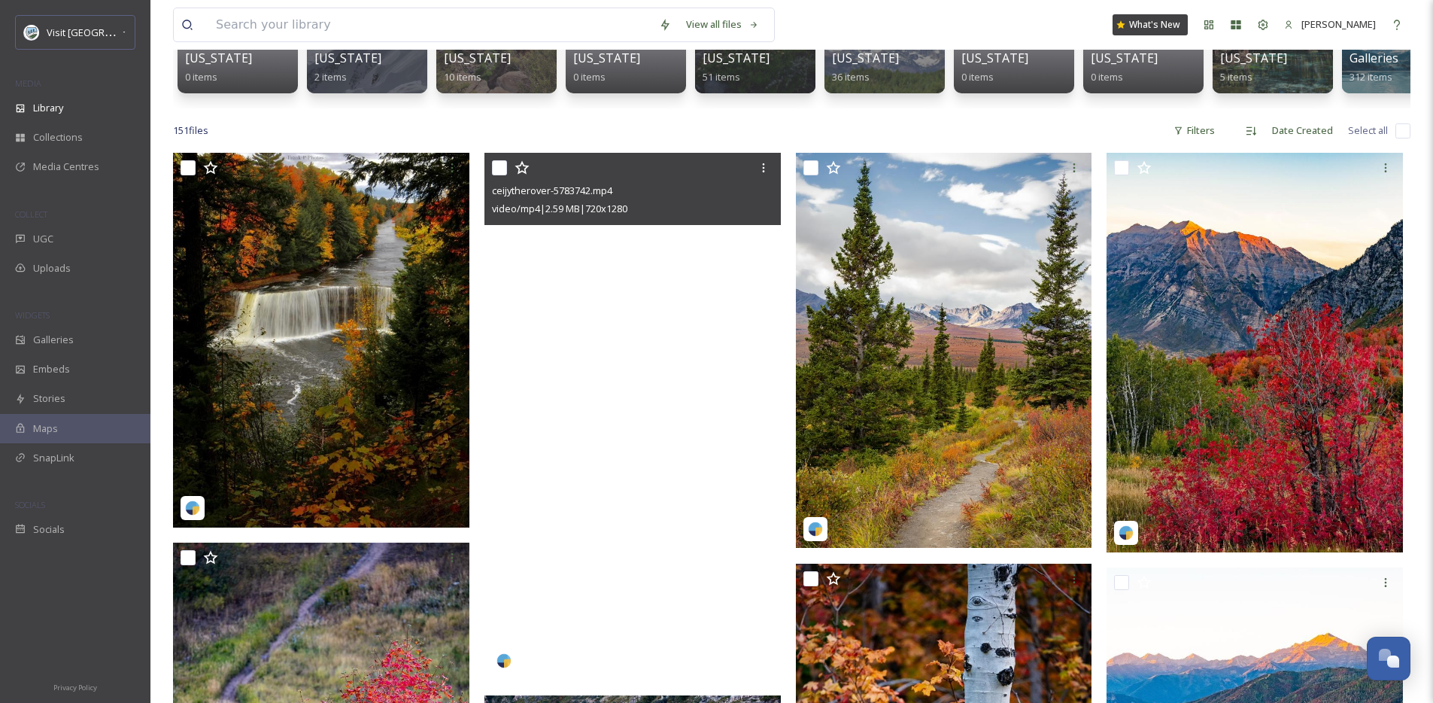
click at [638, 421] on video "ceijytherover-5783742.mp4" at bounding box center [632, 416] width 296 height 527
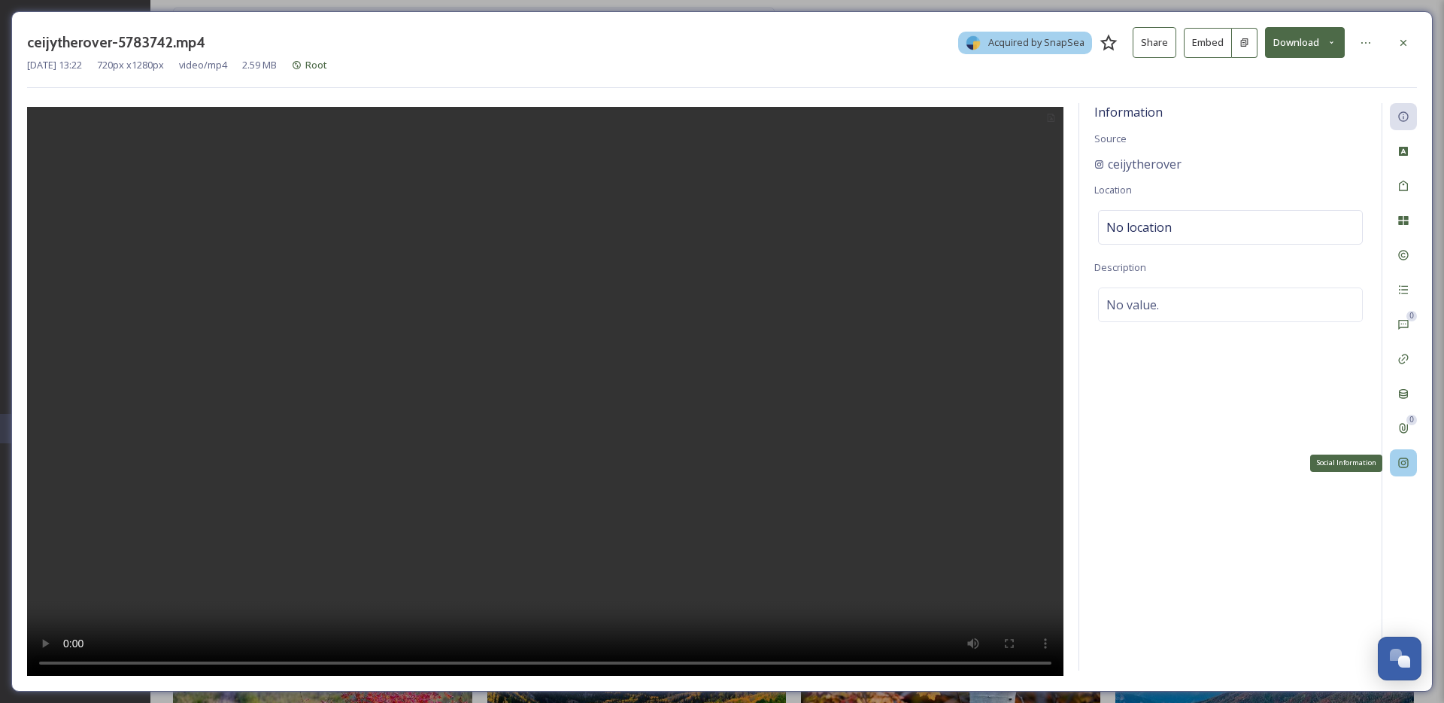
click at [1407, 458] on icon at bounding box center [1404, 463] width 10 height 10
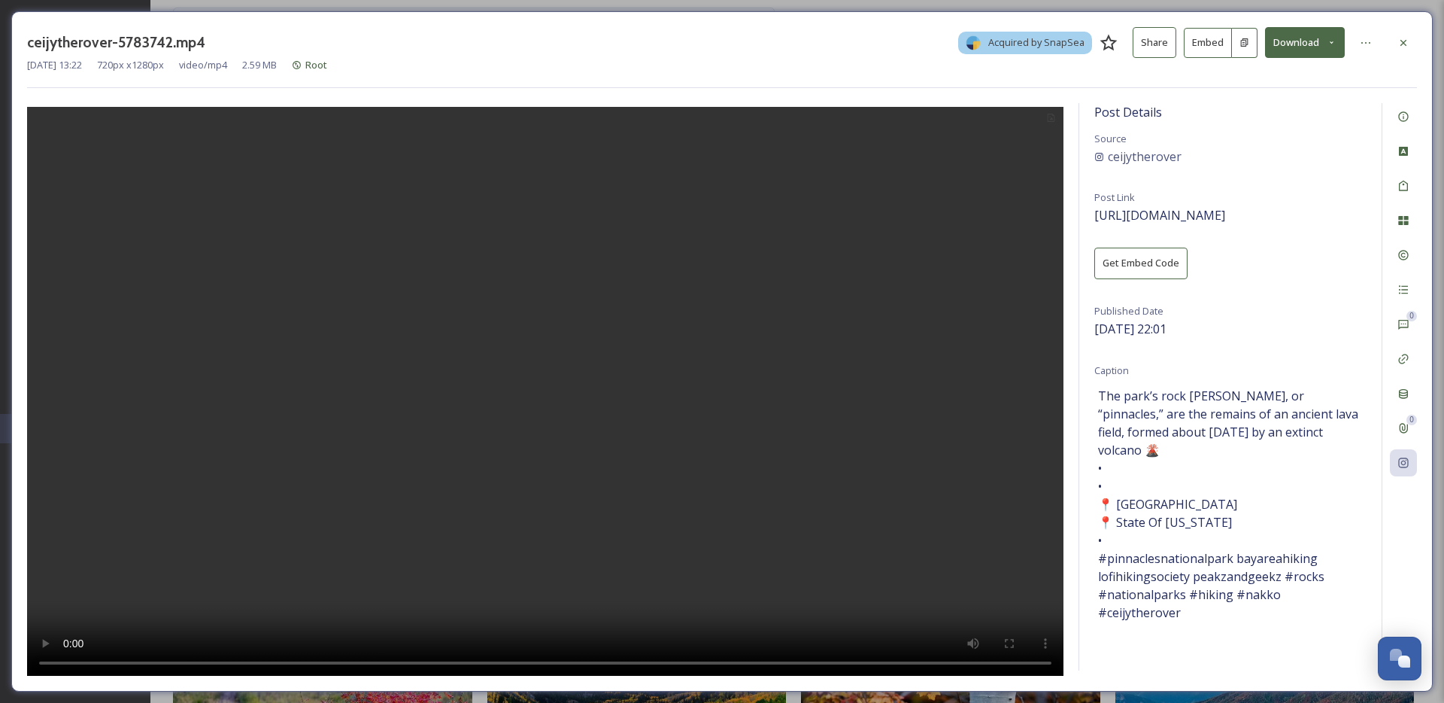
click at [436, 661] on video at bounding box center [545, 393] width 1037 height 572
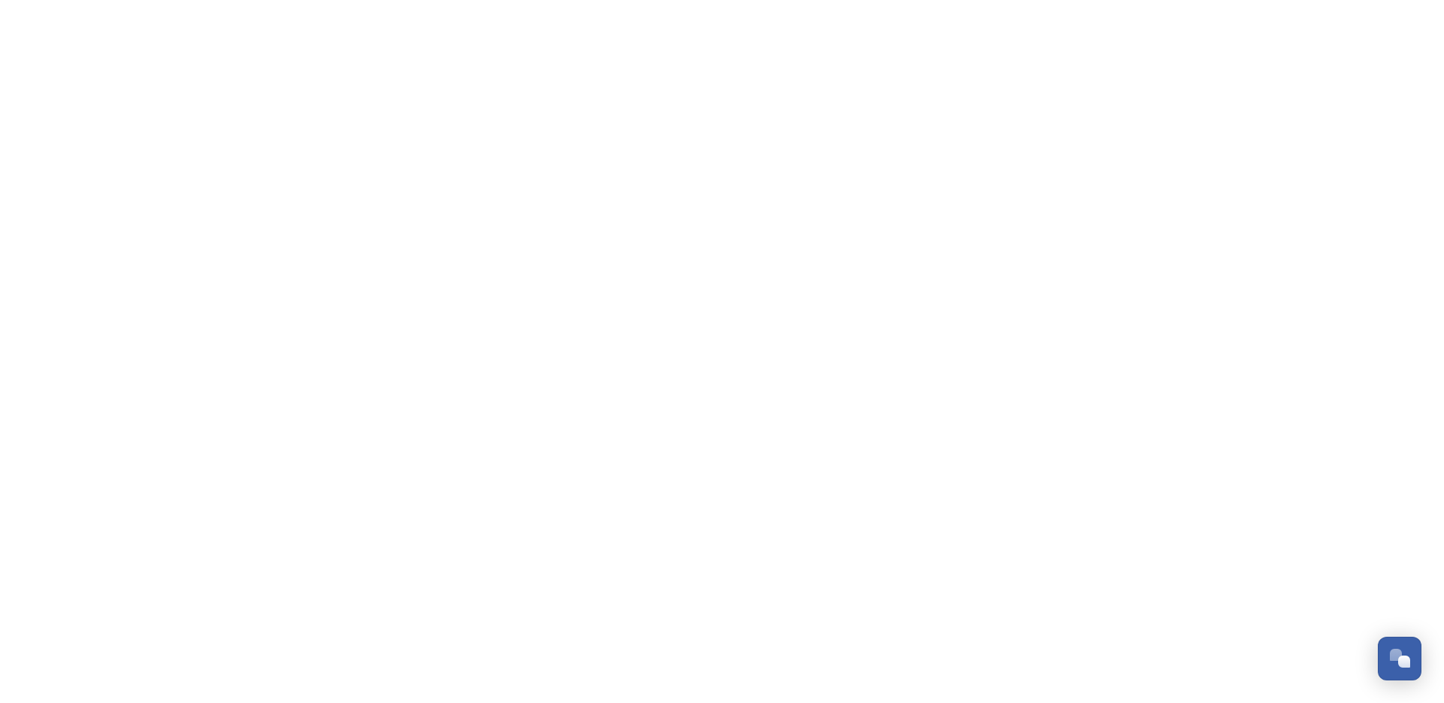
scroll to position [2283, 0]
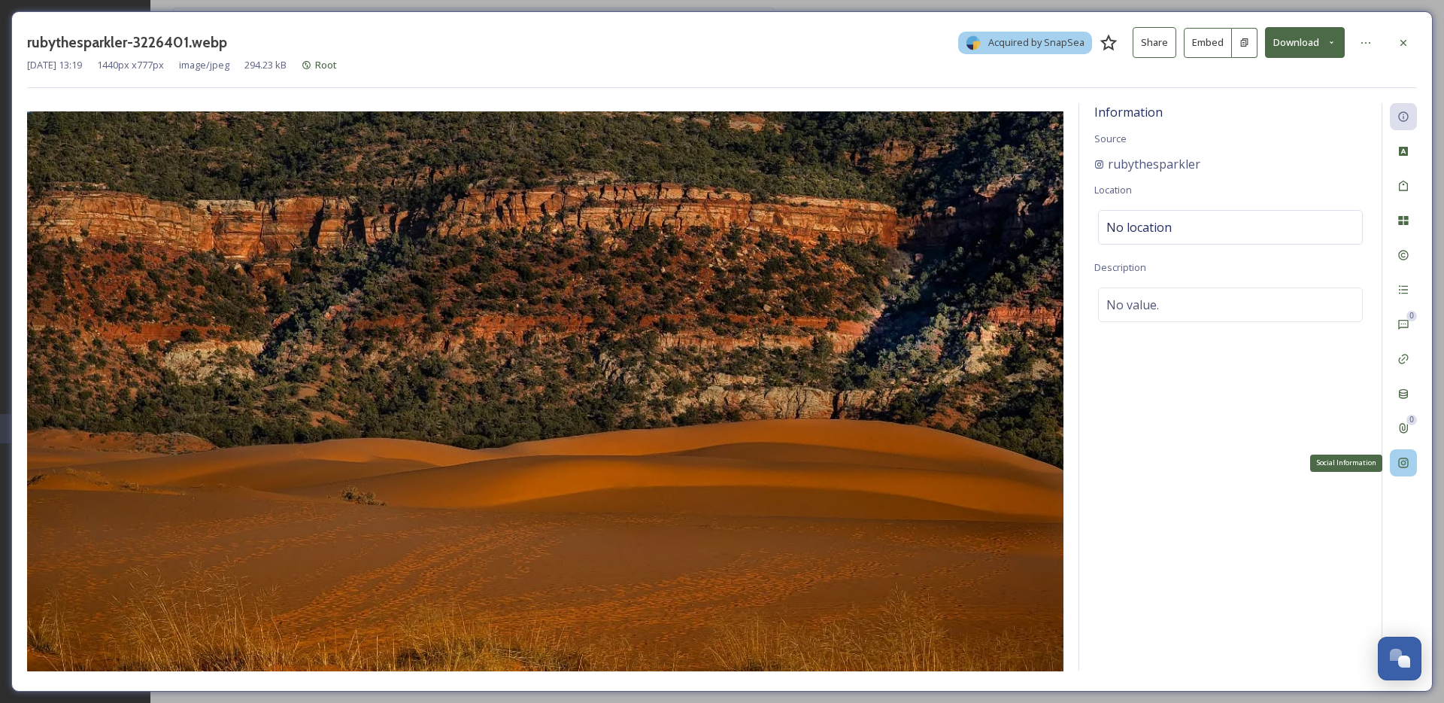
click at [1402, 466] on icon at bounding box center [1404, 463] width 12 height 12
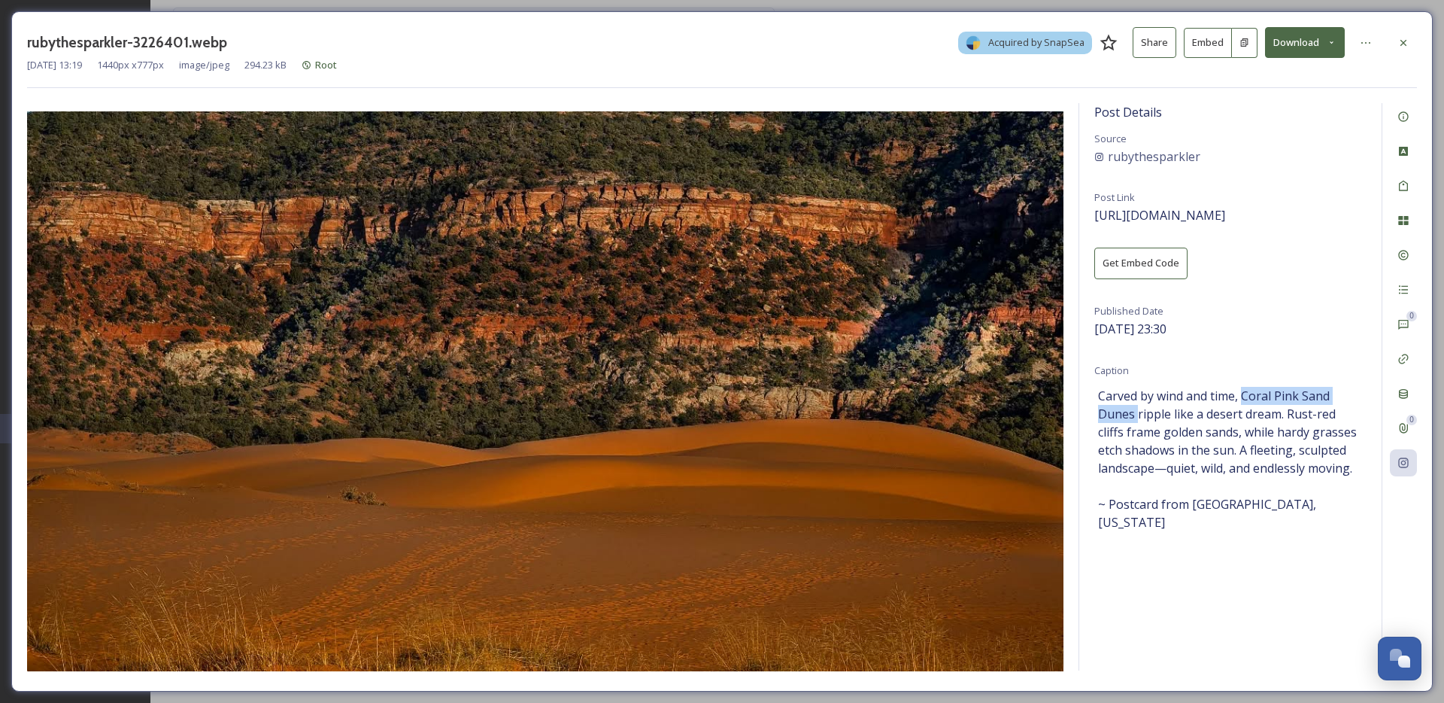
drag, startPoint x: 1243, startPoint y: 390, endPoint x: 1136, endPoint y: 412, distance: 109.2
click at [1136, 412] on span "Carved by wind and time, Coral Pink Sand Dunes ripple like a desert dream. Rust…" at bounding box center [1230, 459] width 265 height 144
copy span "Coral Pink Sand Dunes"
copy div "rubythesparkler"
